Goal: Task Accomplishment & Management: Complete application form

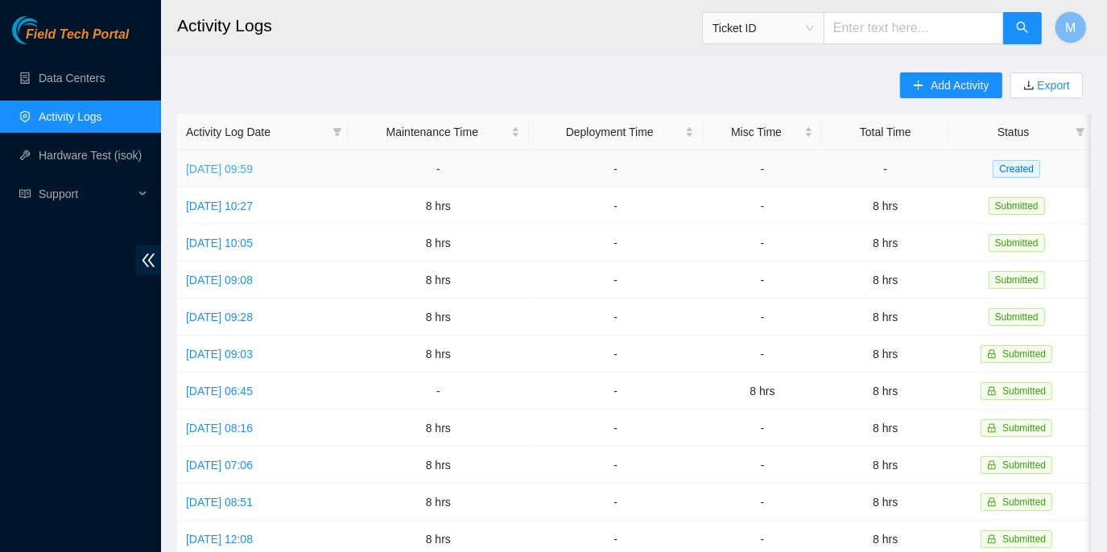
click at [253, 167] on link "[DATE] 09:59" at bounding box center [219, 169] width 67 height 13
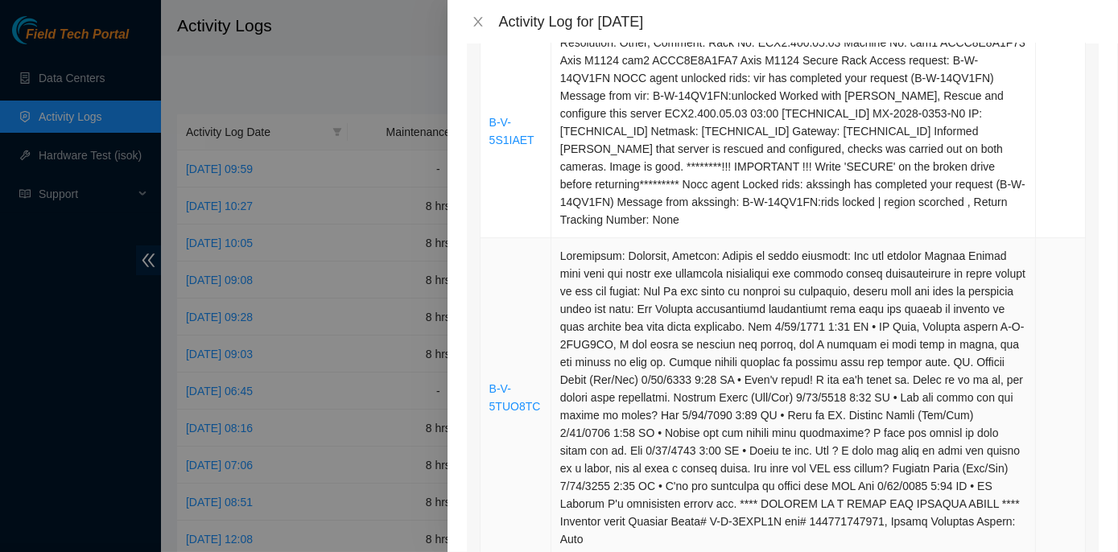
scroll to position [292, 0]
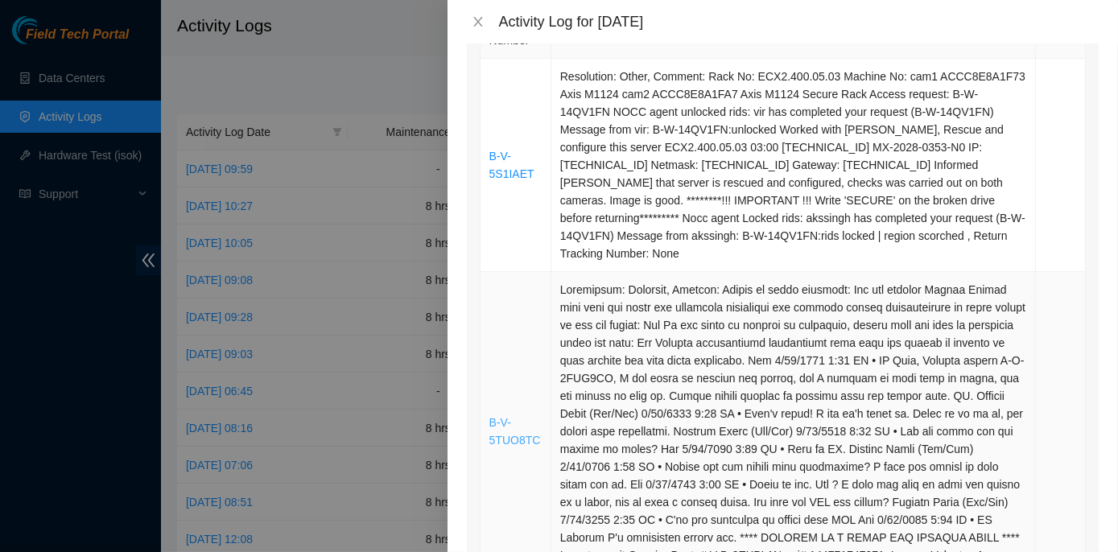
click at [534, 414] on td "B-V-5TUO8TC" at bounding box center [516, 432] width 71 height 320
drag, startPoint x: 536, startPoint y: 163, endPoint x: 486, endPoint y: 148, distance: 52.0
click at [486, 148] on td "B-V-5S1IAET" at bounding box center [516, 165] width 71 height 213
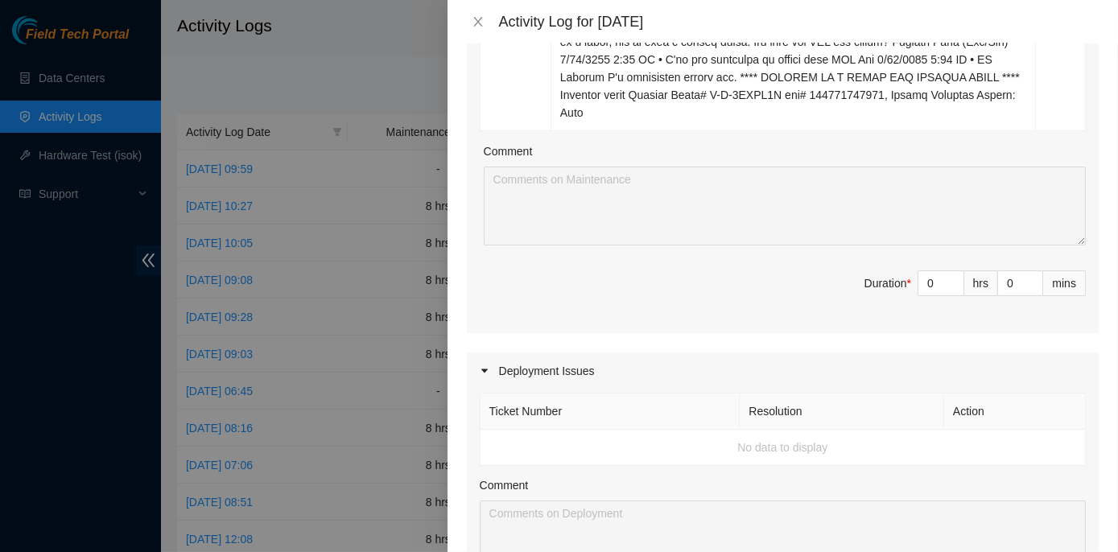
scroll to position [659, 0]
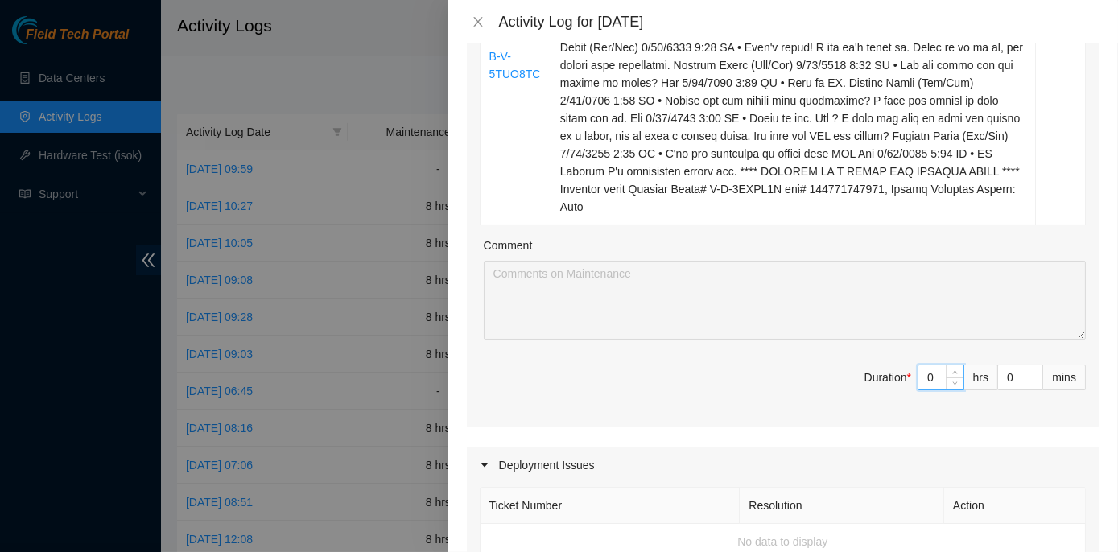
drag, startPoint x: 921, startPoint y: 340, endPoint x: 905, endPoint y: 341, distance: 16.1
click at [905, 365] on span "Duration * 0 hrs 0 mins" at bounding box center [783, 387] width 606 height 45
type input "8"
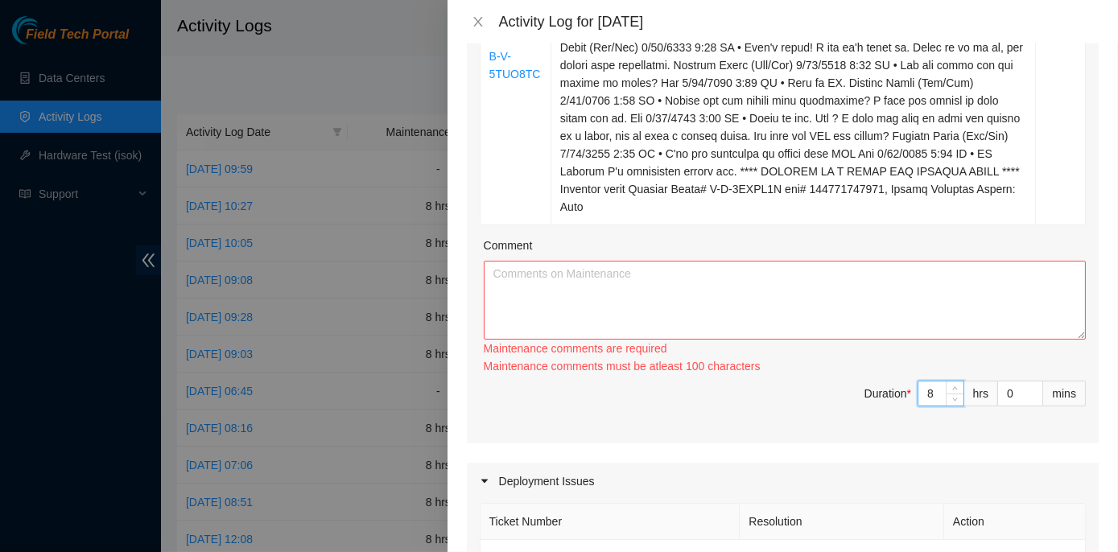
type input "8"
click at [539, 261] on textarea "Comment" at bounding box center [785, 300] width 602 height 79
paste textarea "ECX2- Maintenance Check for inbound shipments for ECX2; there is no packages at…"
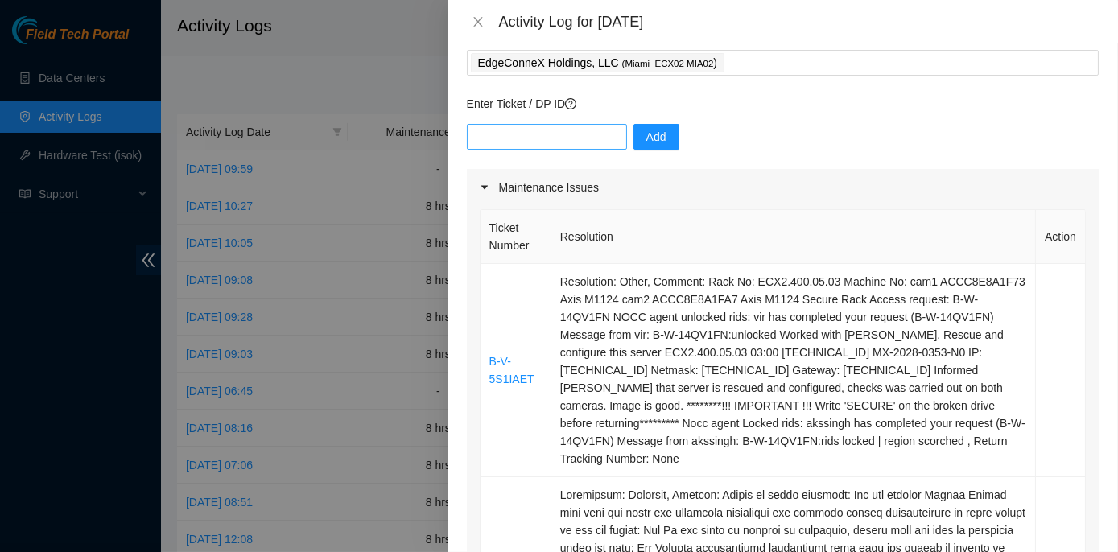
scroll to position [72, 0]
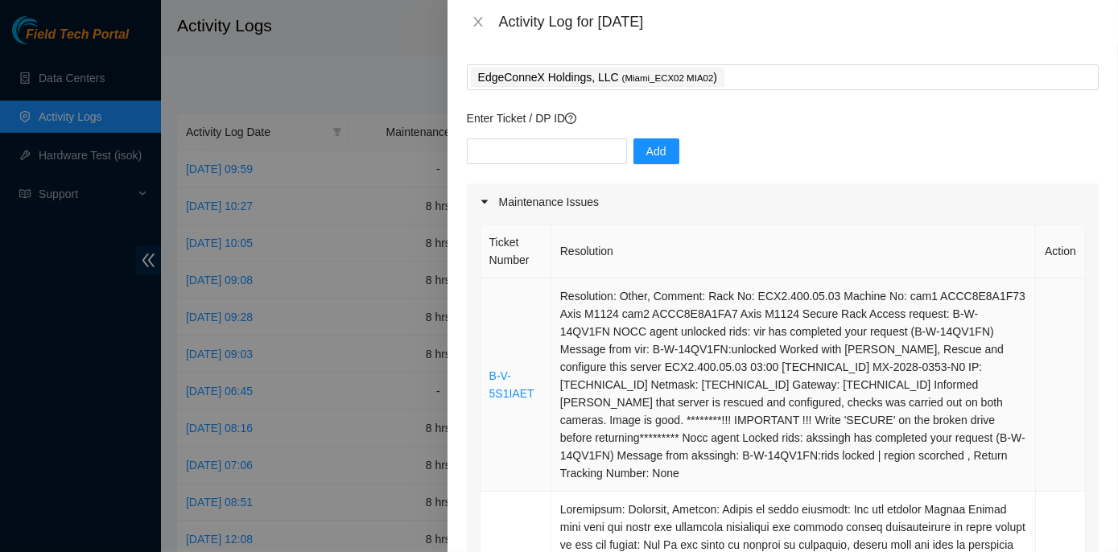
type textarea "ECX2- Maintenance Check for inbound shipments for ECX2; there is no packages at…"
drag, startPoint x: 530, startPoint y: 382, endPoint x: 489, endPoint y: 367, distance: 42.8
click at [489, 367] on td "B-V-5S1IAET" at bounding box center [516, 385] width 71 height 213
copy link "B-V-5S1IAET"
click at [489, 149] on input "text" at bounding box center [547, 151] width 160 height 26
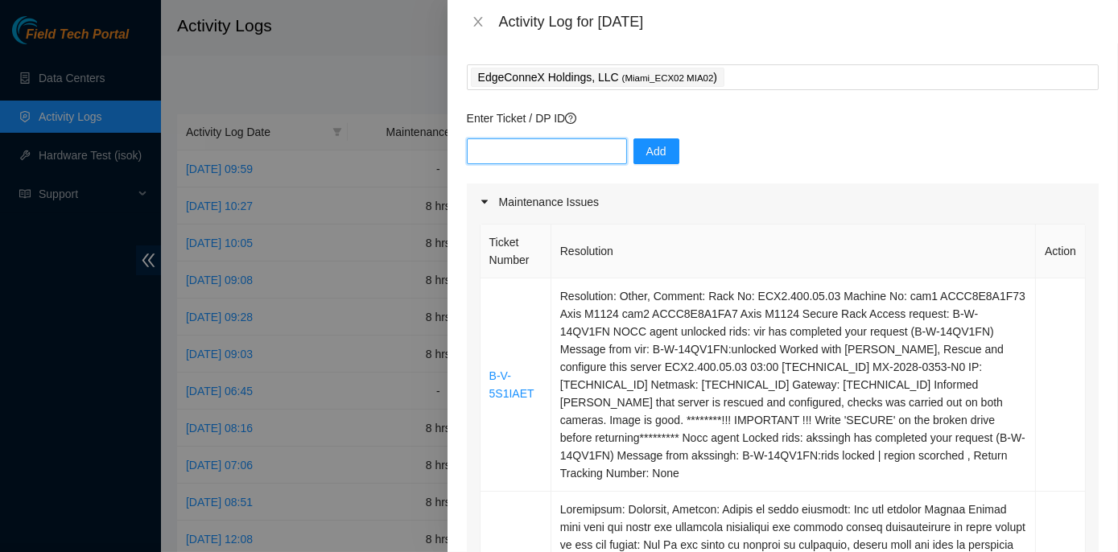
paste input "B-V-5S1IAET"
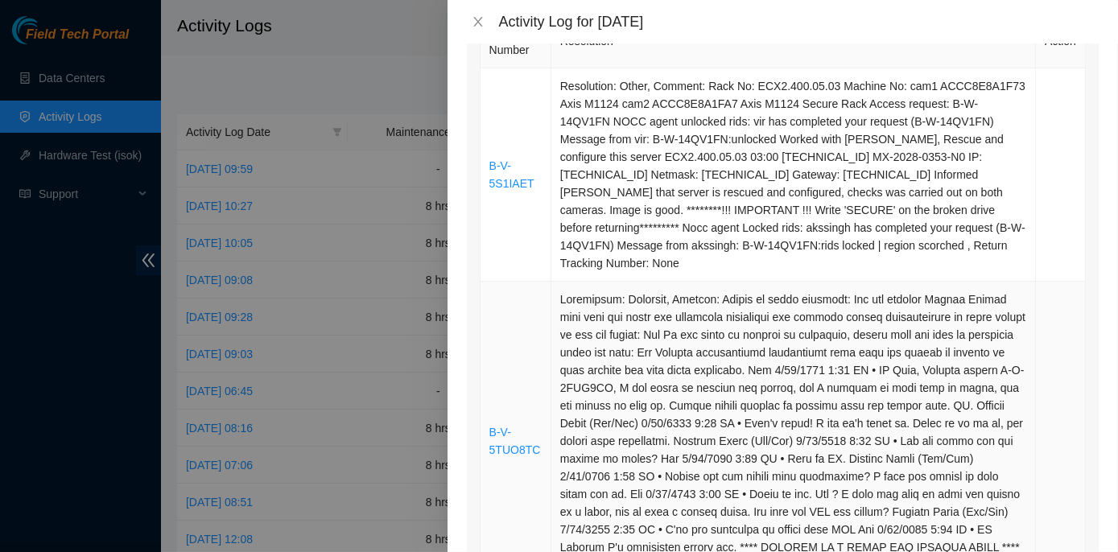
scroll to position [292, 0]
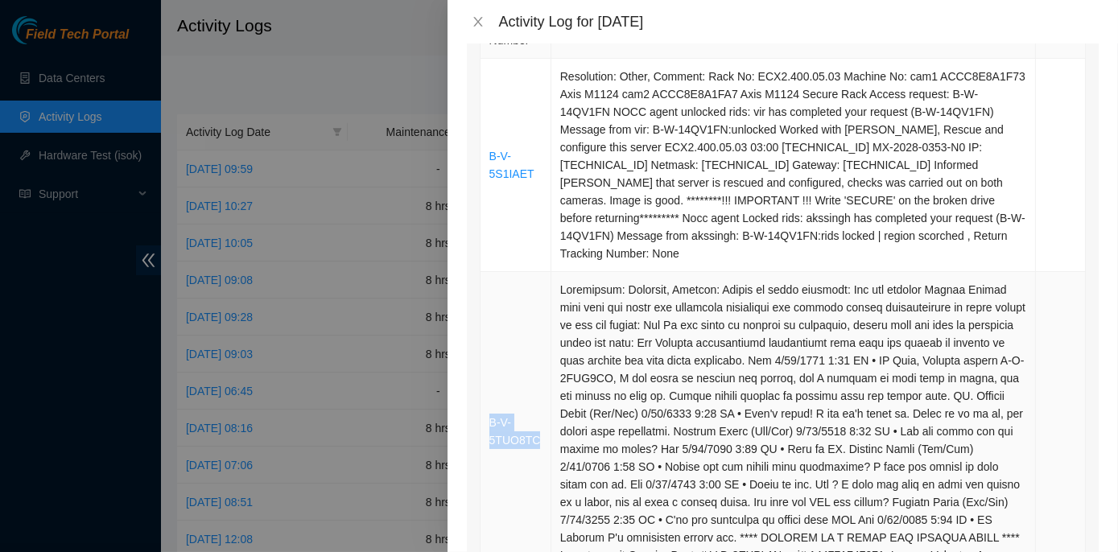
drag, startPoint x: 537, startPoint y: 414, endPoint x: 485, endPoint y: 391, distance: 56.2
click at [485, 391] on td "B-V-5TUO8TC" at bounding box center [516, 432] width 71 height 320
copy link "B-V-5TUO8TC"
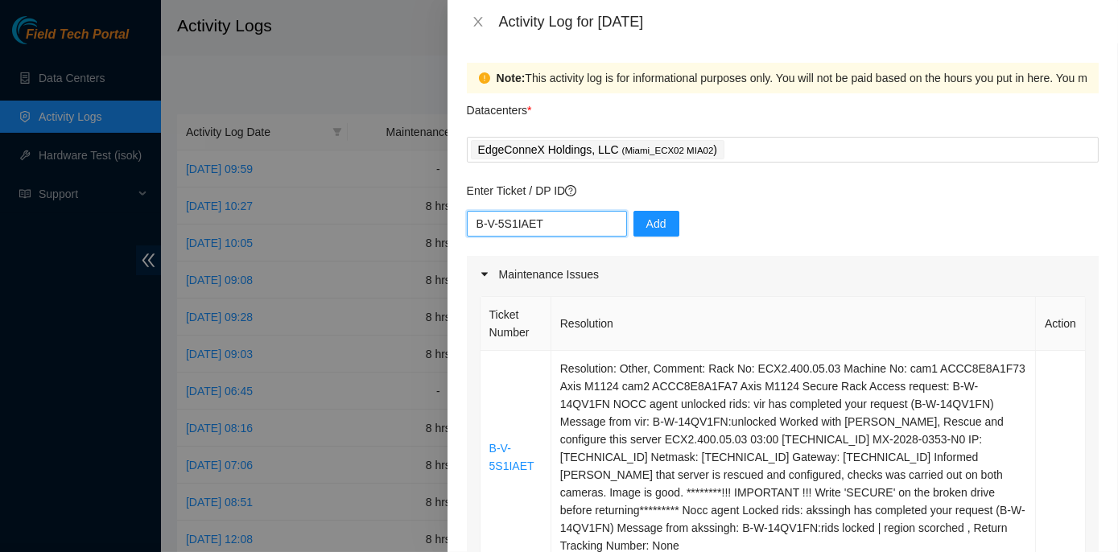
click at [564, 221] on input "B-V-5S1IAET" at bounding box center [547, 224] width 160 height 26
paste input "B-V-5TUO8TC"
type input "B-V-5S1IAET B-V-5TUO8TC"
click at [650, 219] on span "Add" at bounding box center [656, 224] width 20 height 18
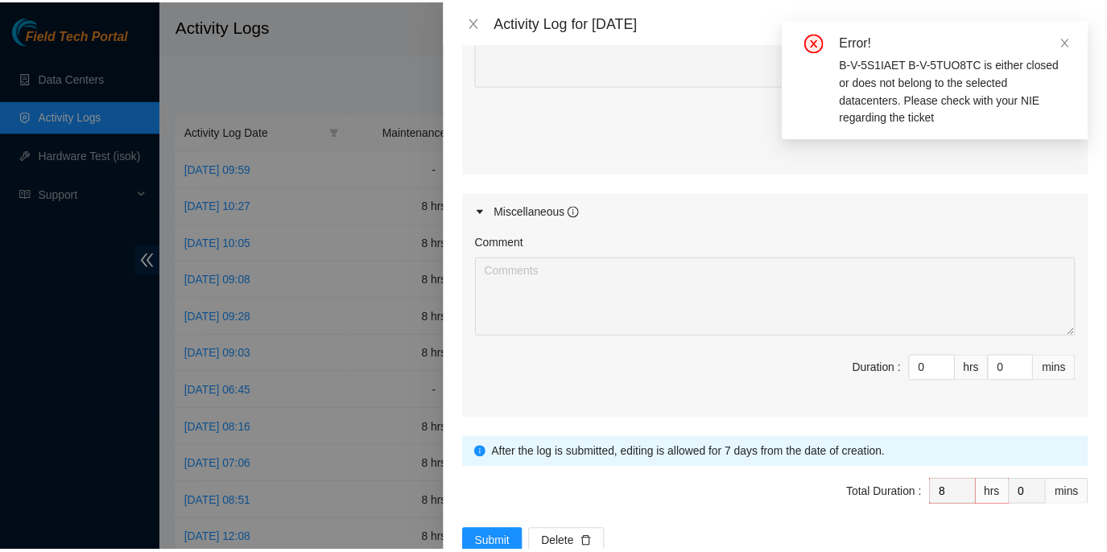
scroll to position [1247, 0]
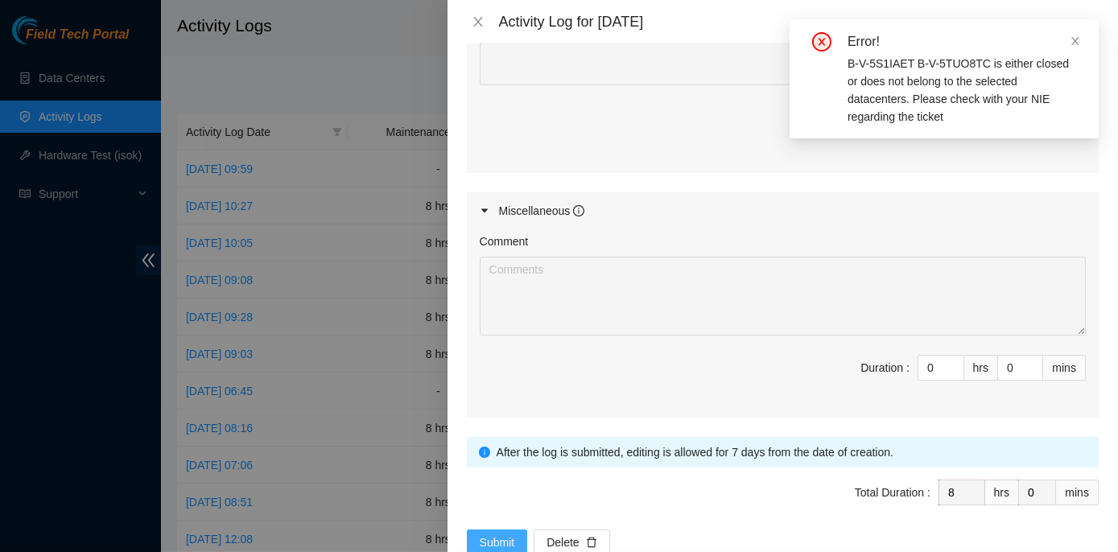
click at [494, 534] on span "Submit" at bounding box center [497, 543] width 35 height 18
